Goal: Transaction & Acquisition: Purchase product/service

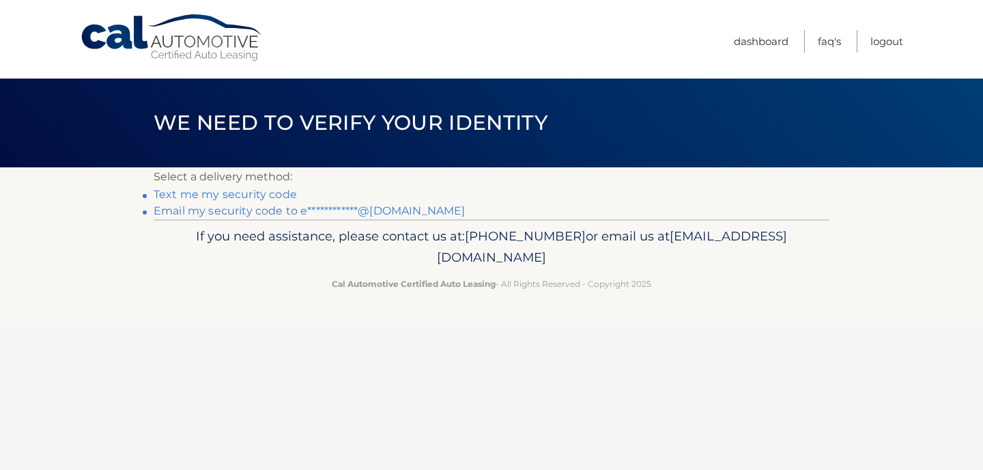
click at [230, 193] on link "Text me my security code" at bounding box center [225, 194] width 143 height 13
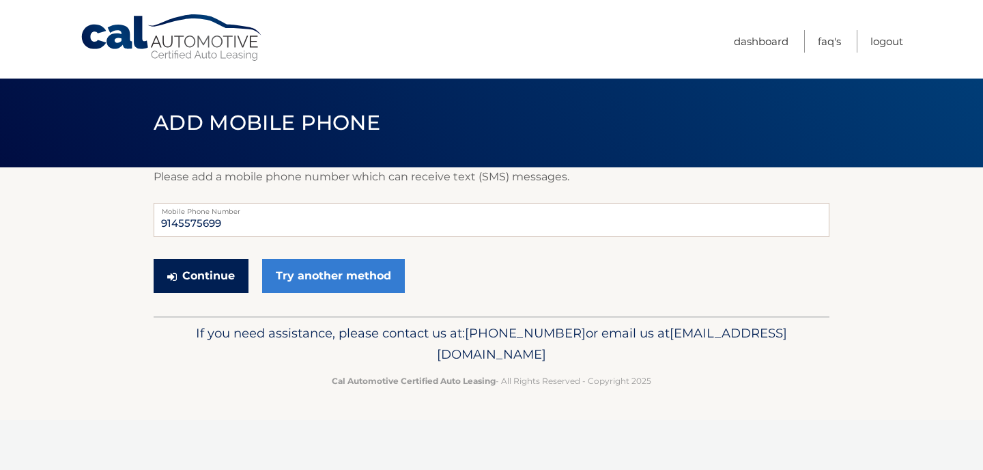
click at [212, 278] on button "Continue" at bounding box center [201, 276] width 95 height 34
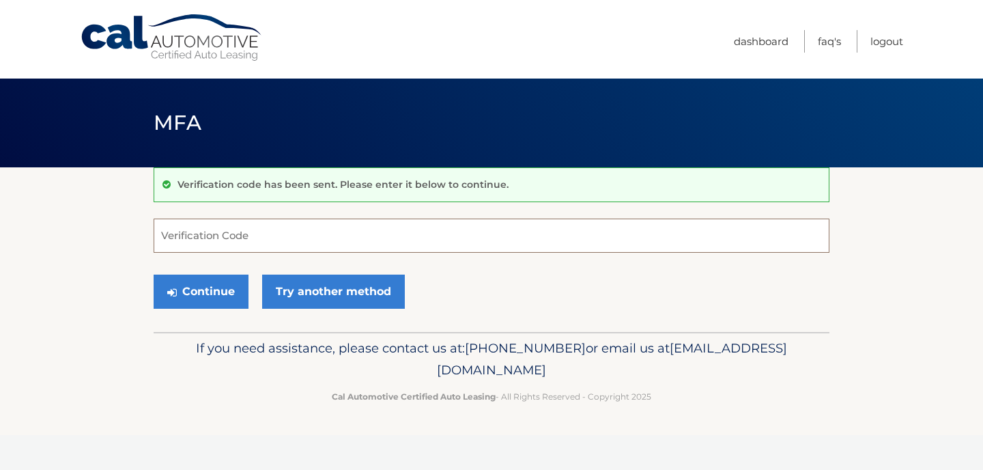
click at [210, 240] on input "Verification Code" at bounding box center [492, 236] width 676 height 34
type input "156325"
click at [185, 290] on button "Continue" at bounding box center [201, 292] width 95 height 34
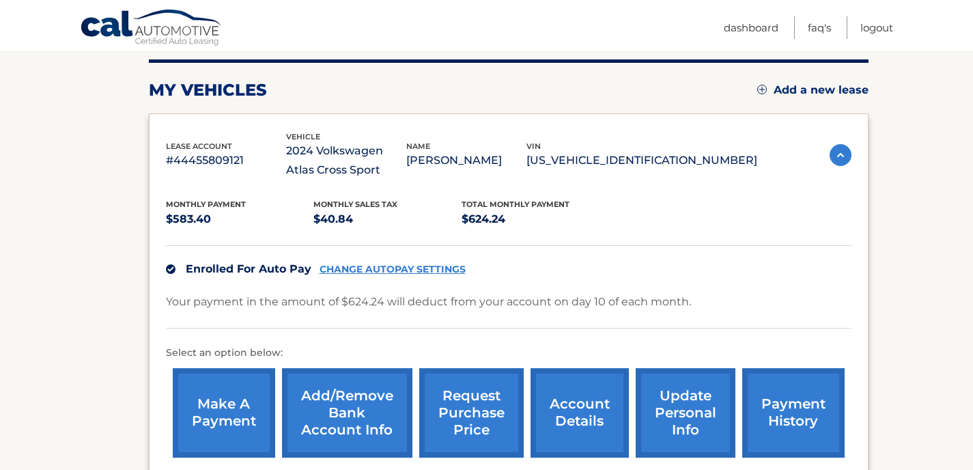
scroll to position [170, 0]
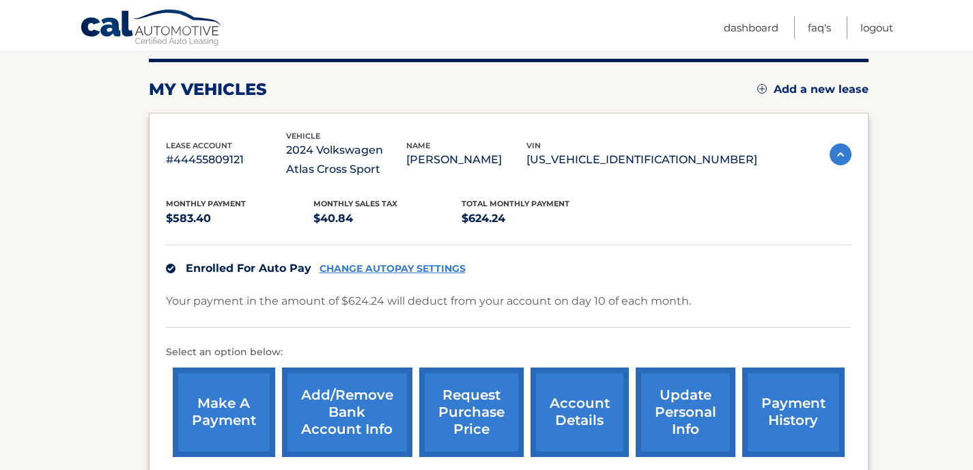
click at [244, 389] on link "make a payment" at bounding box center [224, 411] width 102 height 89
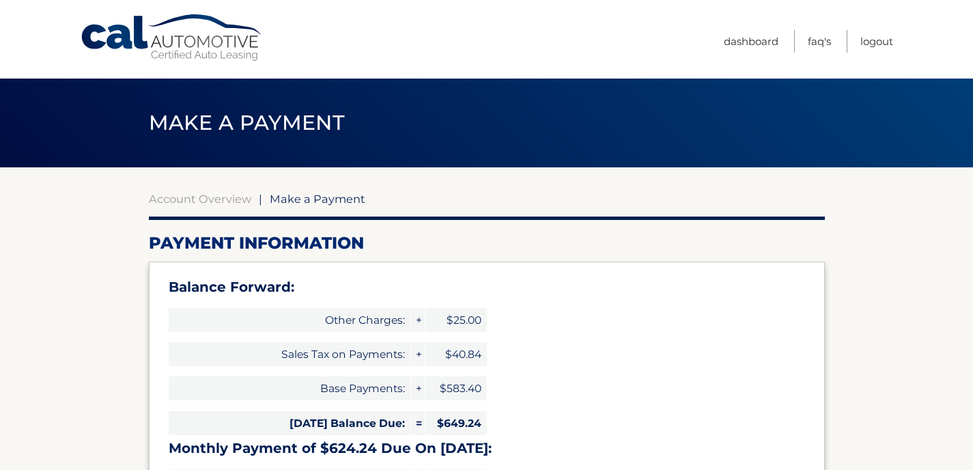
select select "MjEwNTg3ZjQtM2JmMC00OWNlLWE5ZjAtZGNiYmY3YzlmMzQz"
click at [185, 199] on link "Account Overview" at bounding box center [200, 199] width 102 height 14
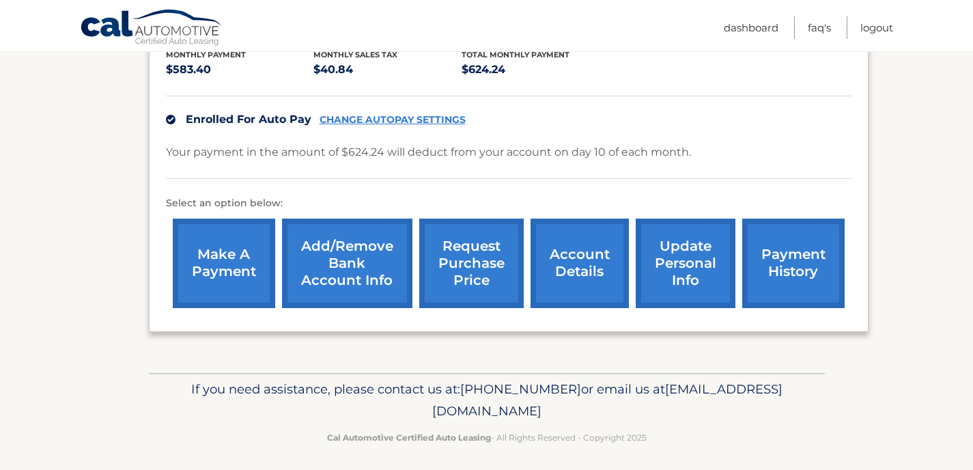
scroll to position [325, 0]
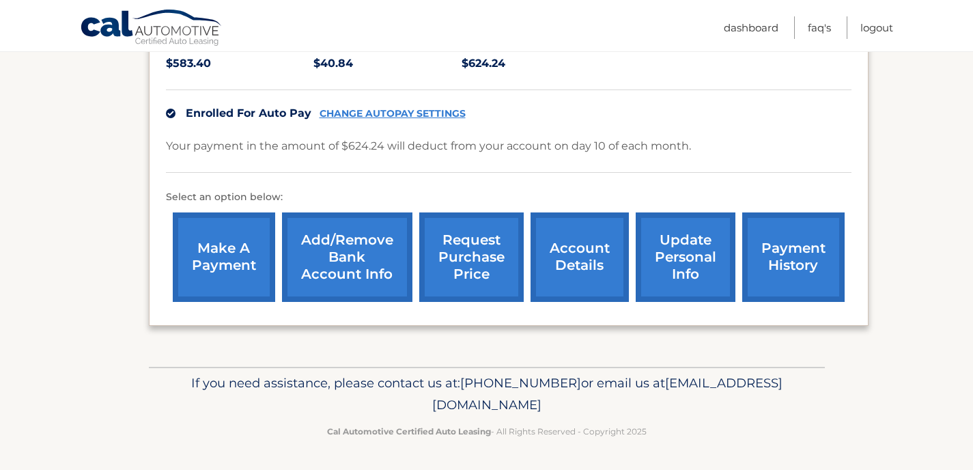
click at [815, 245] on link "payment history" at bounding box center [793, 256] width 102 height 89
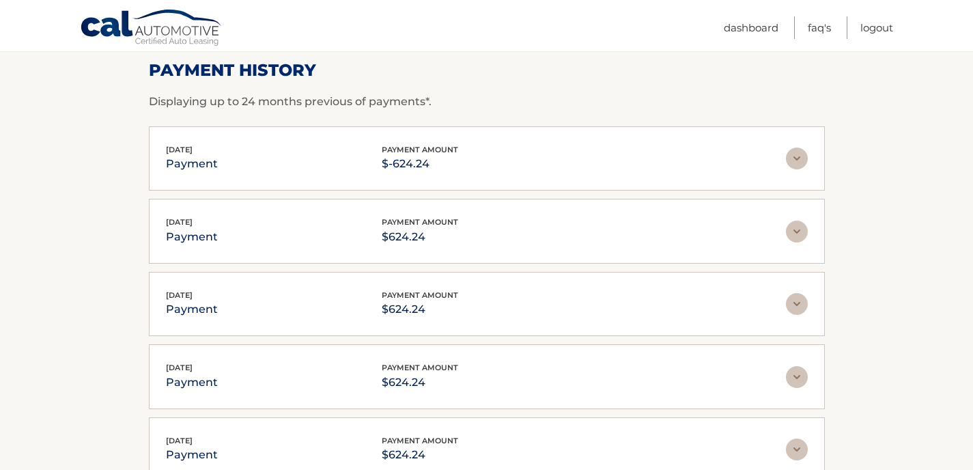
scroll to position [212, 0]
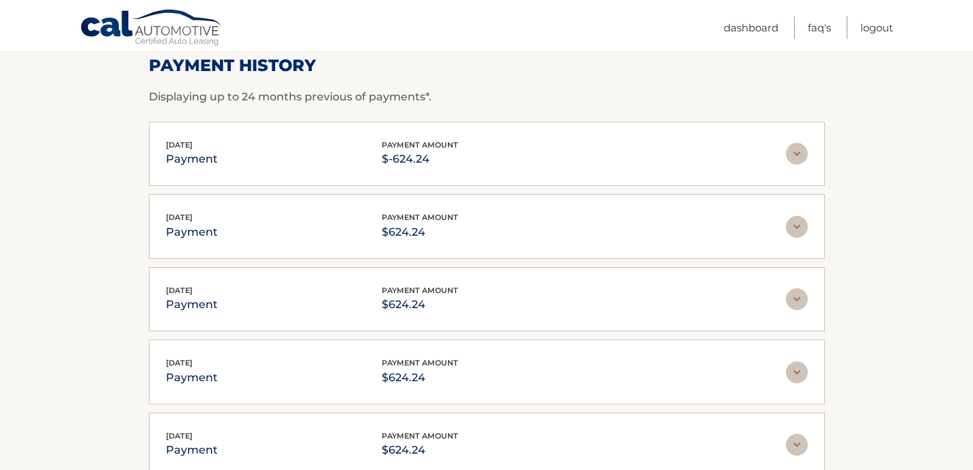
click at [800, 150] on img at bounding box center [797, 154] width 22 height 22
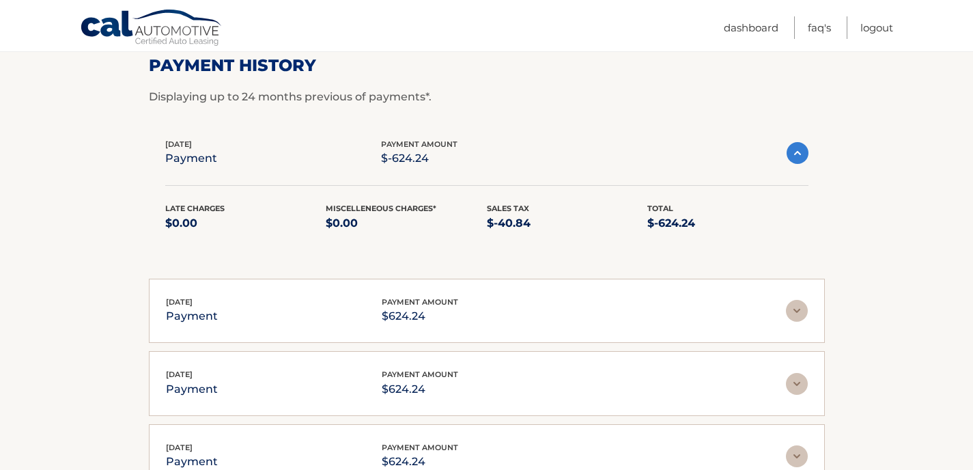
click at [800, 150] on img at bounding box center [798, 153] width 22 height 22
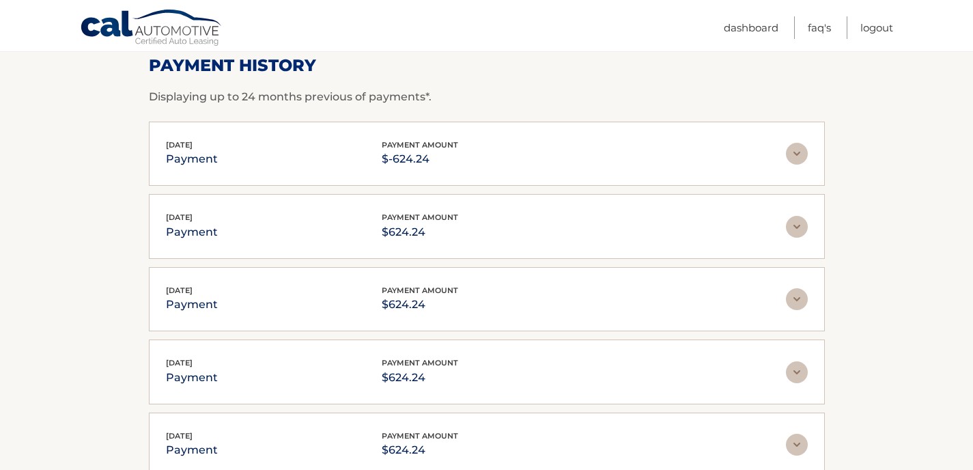
click at [389, 150] on p "$-624.24" at bounding box center [420, 159] width 76 height 19
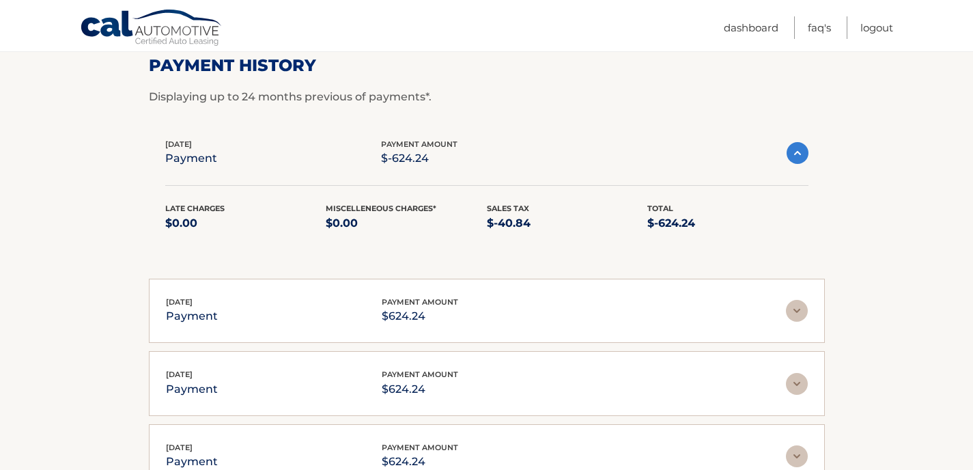
click at [312, 153] on div "Sep 10, 2025 payment payment amount $-624.24" at bounding box center [475, 153] width 621 height 31
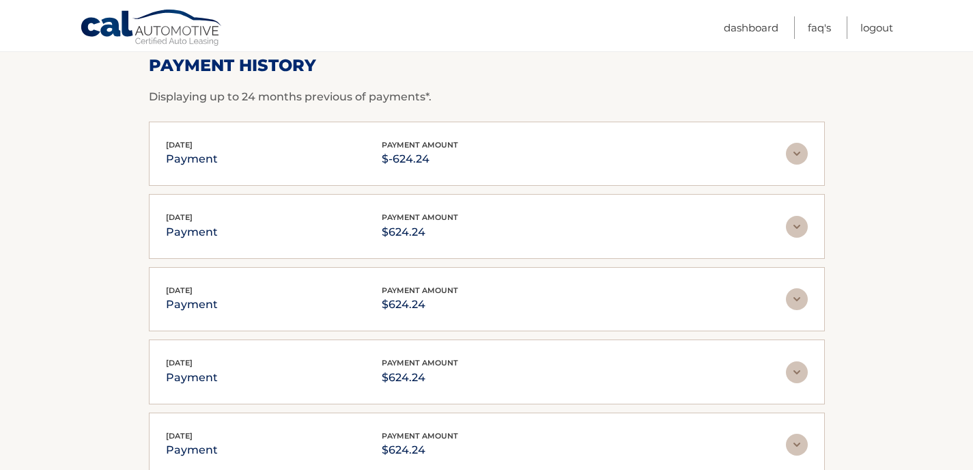
click at [217, 158] on div "Sep 10, 2025 payment payment amount $-624.24" at bounding box center [476, 154] width 620 height 31
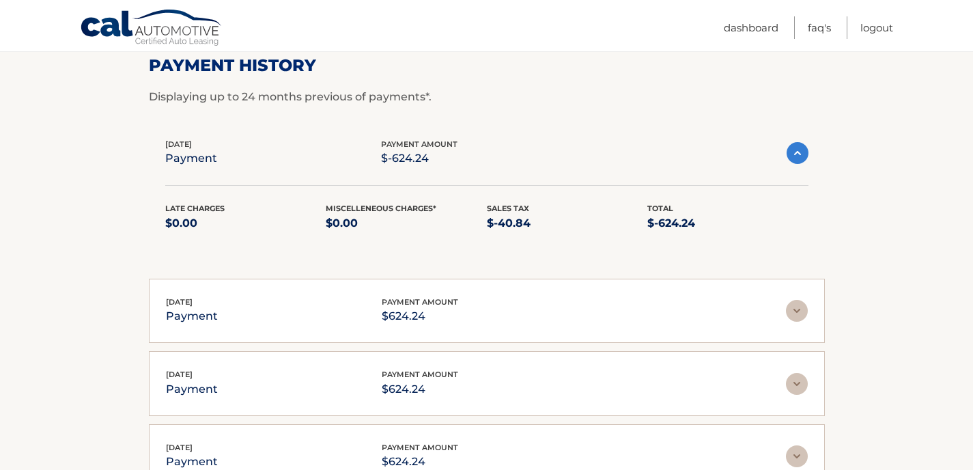
click at [560, 174] on div "Late Charges $0.00 Miscelleneous Charges* $0.00 Sales Tax $-40.84 Total $-624.24" at bounding box center [486, 208] width 643 height 81
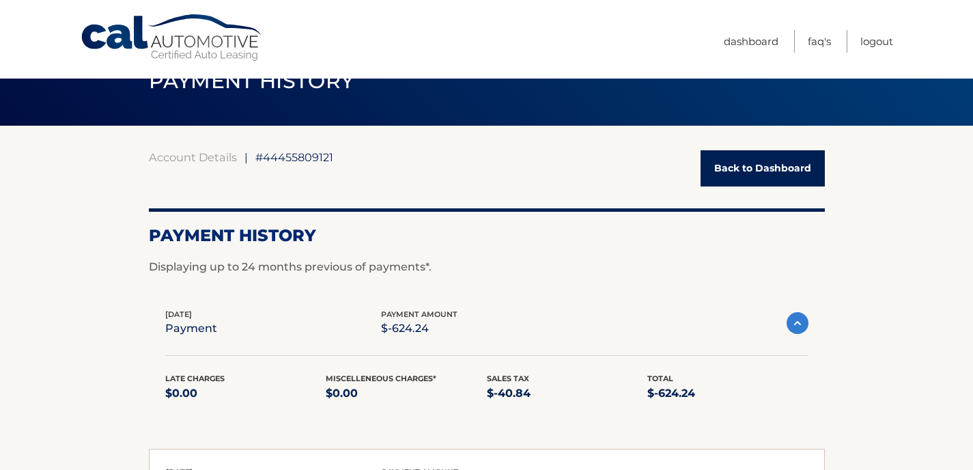
scroll to position [0, 0]
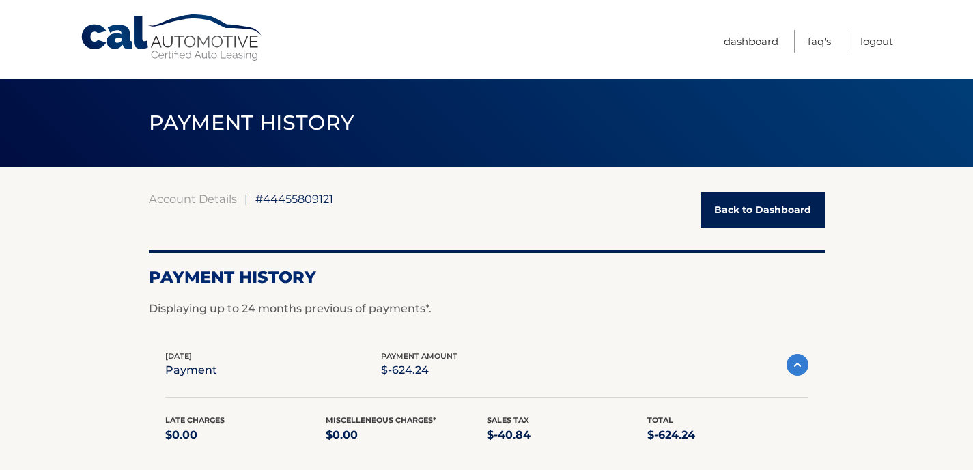
click at [716, 214] on link "Back to Dashboard" at bounding box center [763, 210] width 124 height 36
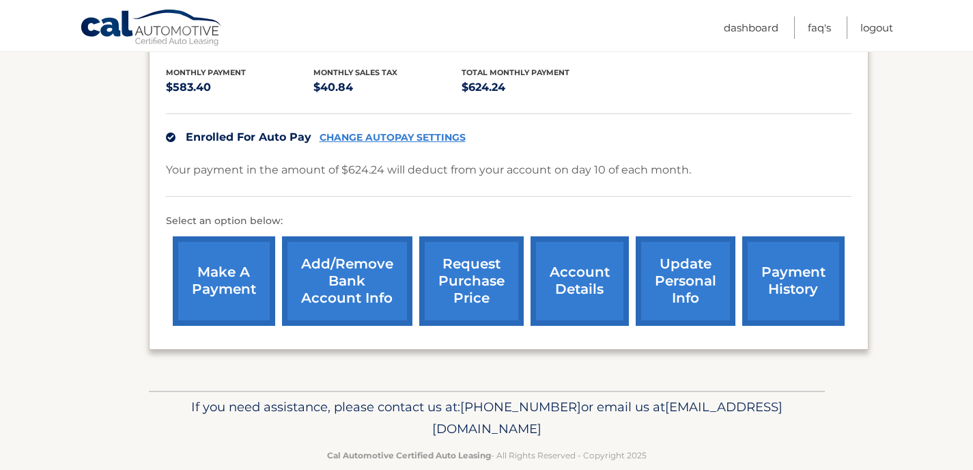
scroll to position [325, 0]
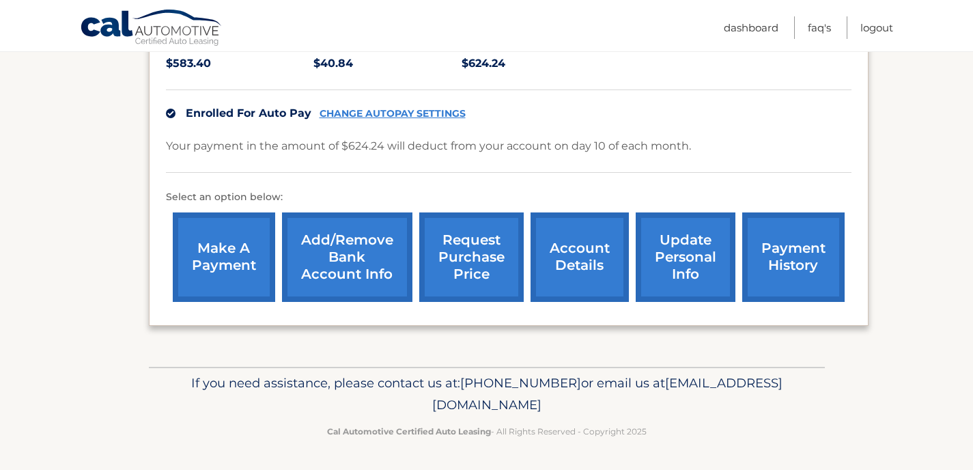
click at [221, 252] on link "make a payment" at bounding box center [224, 256] width 102 height 89
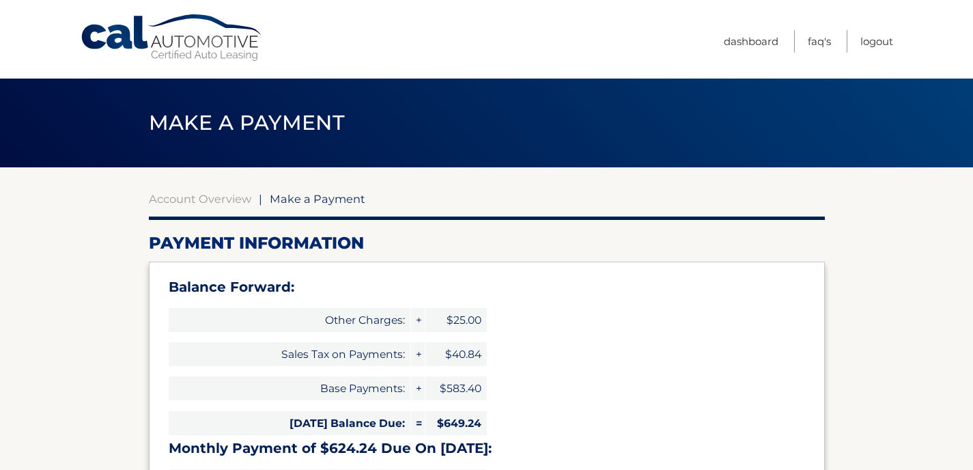
select select "MjEwNTg3ZjQtM2JmMC00OWNlLWE5ZjAtZGNiYmY3YzlmMzQz"
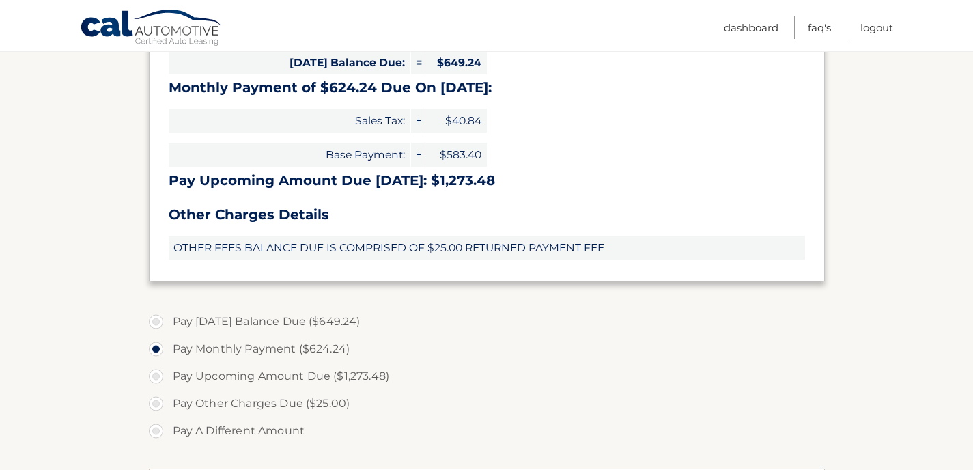
scroll to position [369, 0]
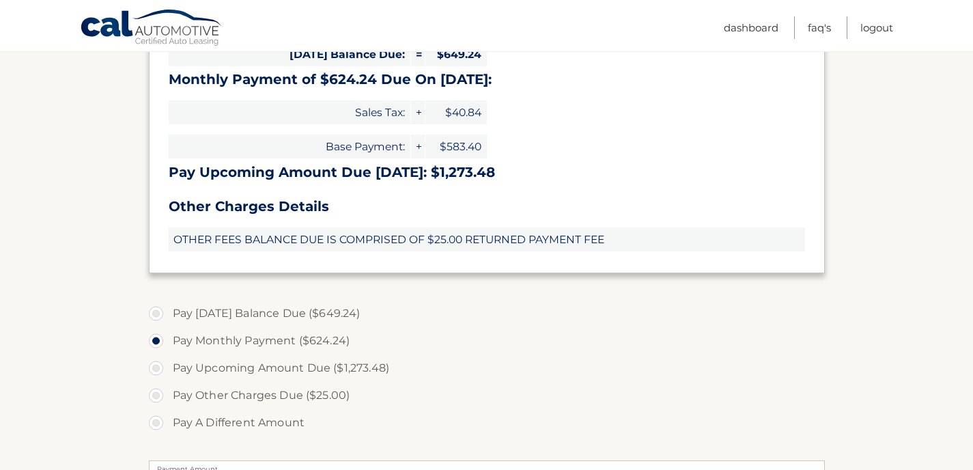
click at [159, 315] on label "Pay [DATE] Balance Due ($649.24)" at bounding box center [487, 313] width 676 height 27
click at [159, 315] on input "Pay [DATE] Balance Due ($649.24)" at bounding box center [161, 311] width 14 height 22
radio input "true"
type input "649.24"
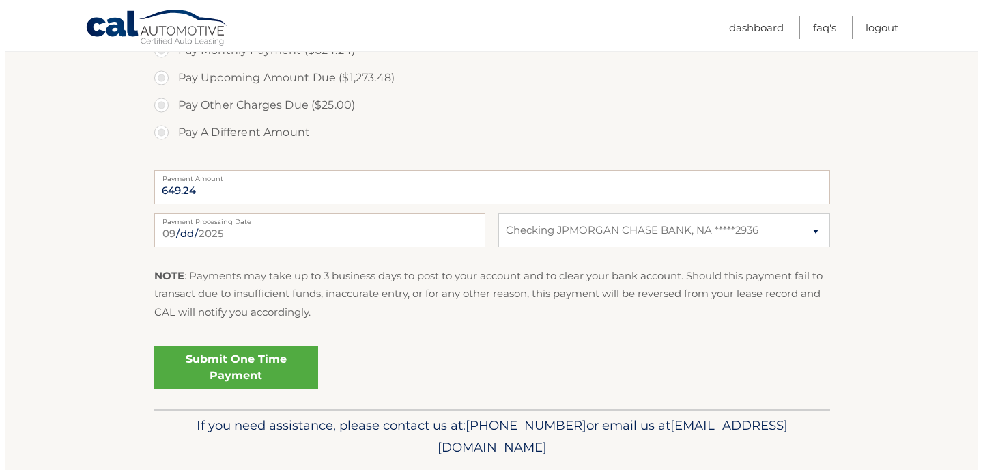
scroll to position [677, 0]
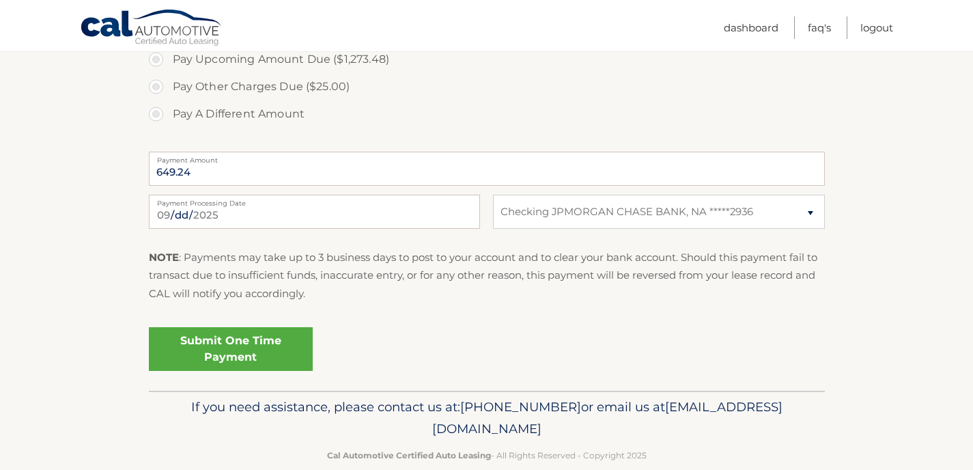
click at [238, 348] on link "Submit One Time Payment" at bounding box center [231, 349] width 164 height 44
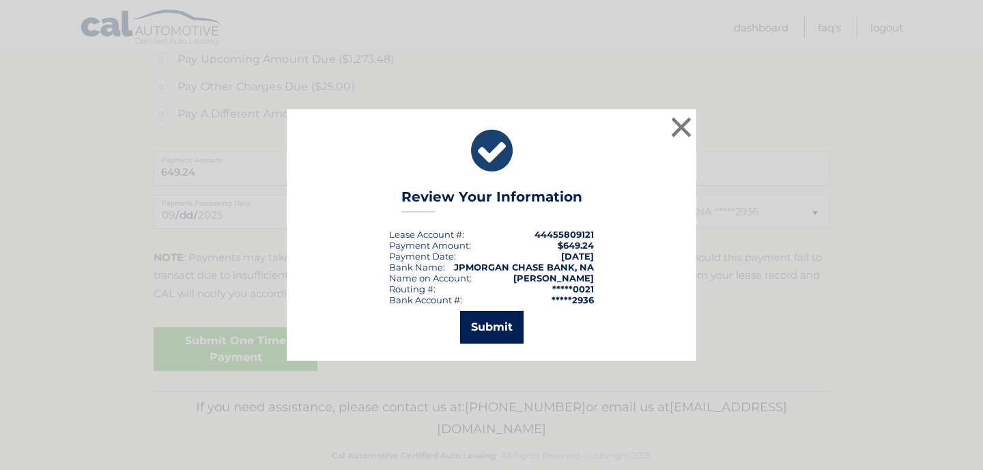
click at [488, 330] on button "Submit" at bounding box center [492, 327] width 64 height 33
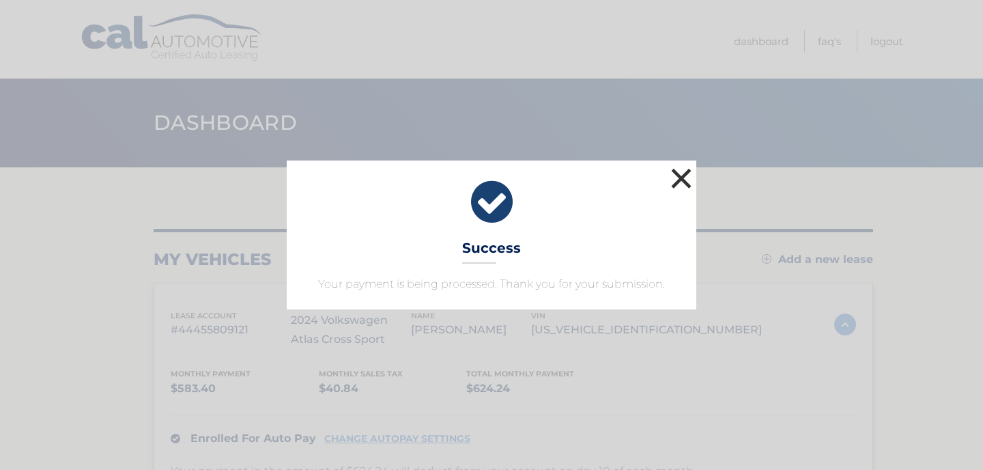
click at [678, 176] on button "×" at bounding box center [681, 178] width 27 height 27
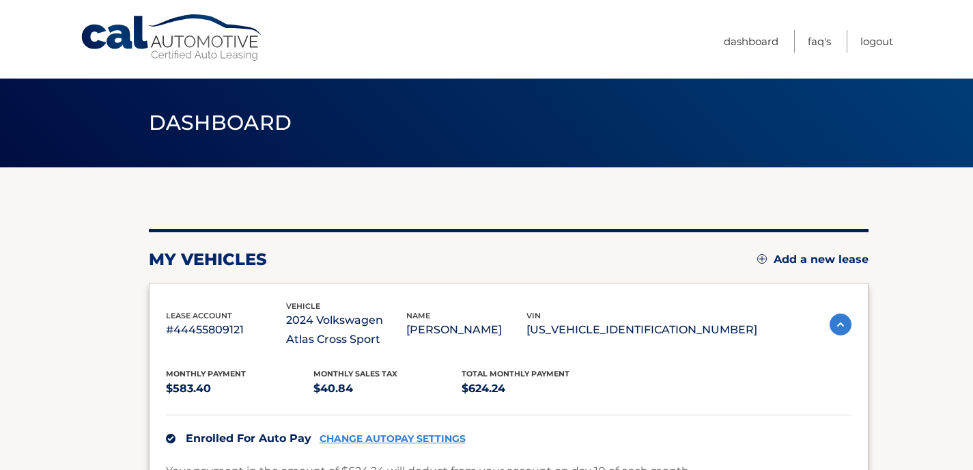
click at [834, 322] on img at bounding box center [841, 324] width 22 height 22
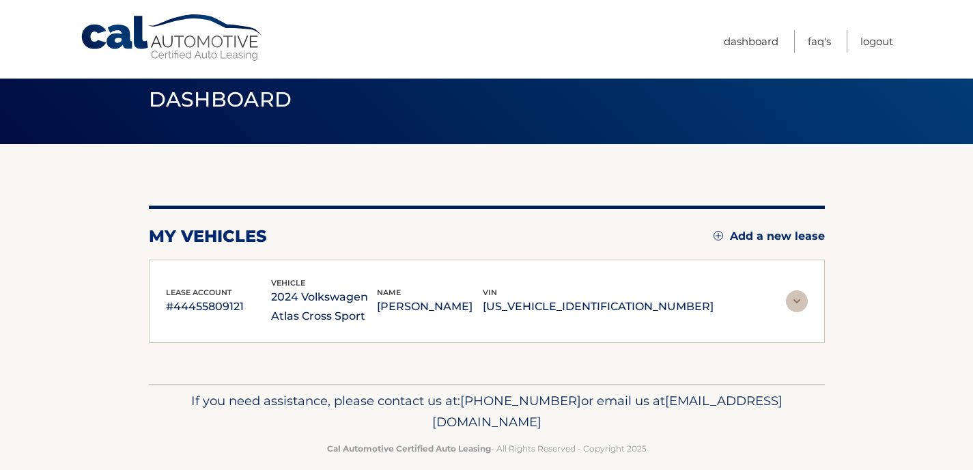
scroll to position [40, 0]
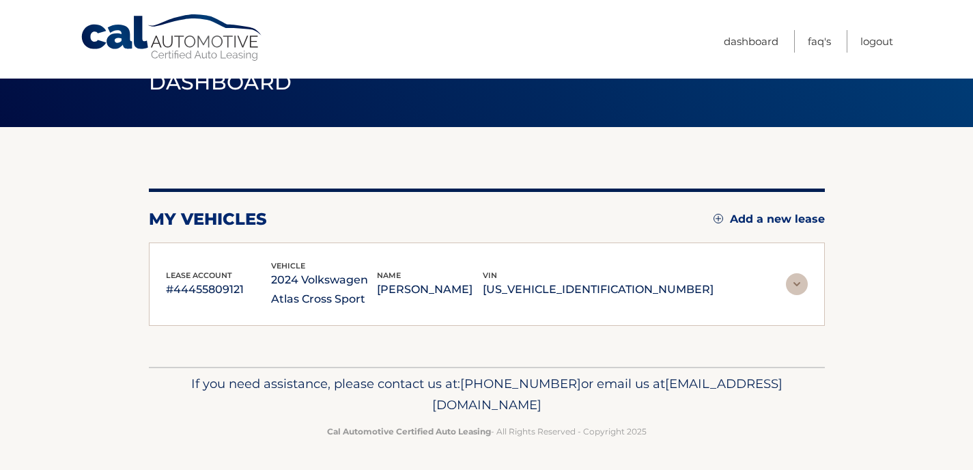
click at [790, 283] on img at bounding box center [797, 284] width 22 height 22
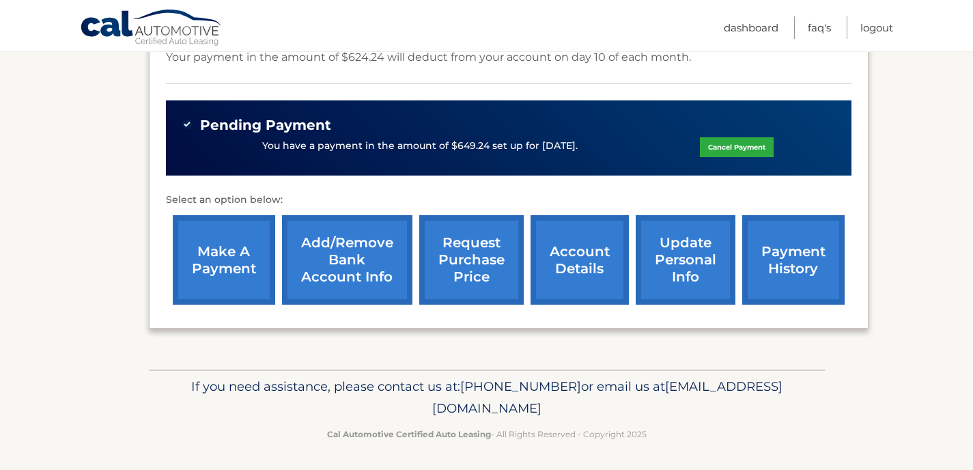
scroll to position [417, 0]
